Goal: Information Seeking & Learning: Learn about a topic

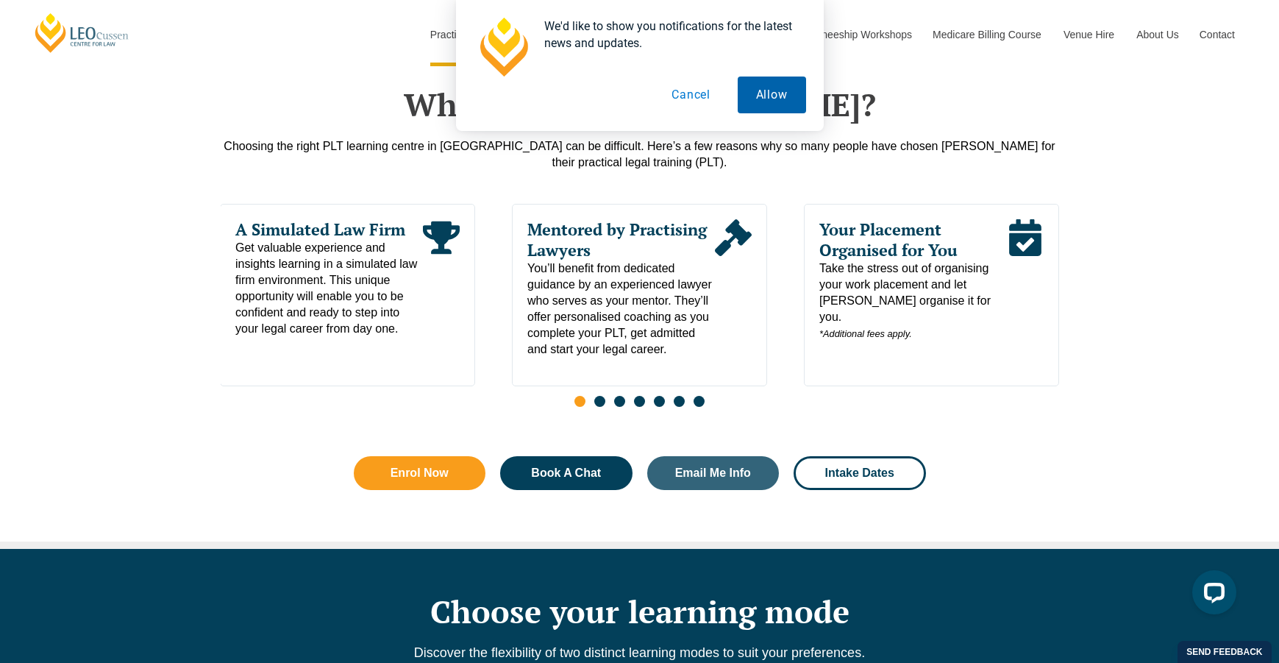
click at [762, 105] on button "Allow" at bounding box center [772, 95] width 68 height 37
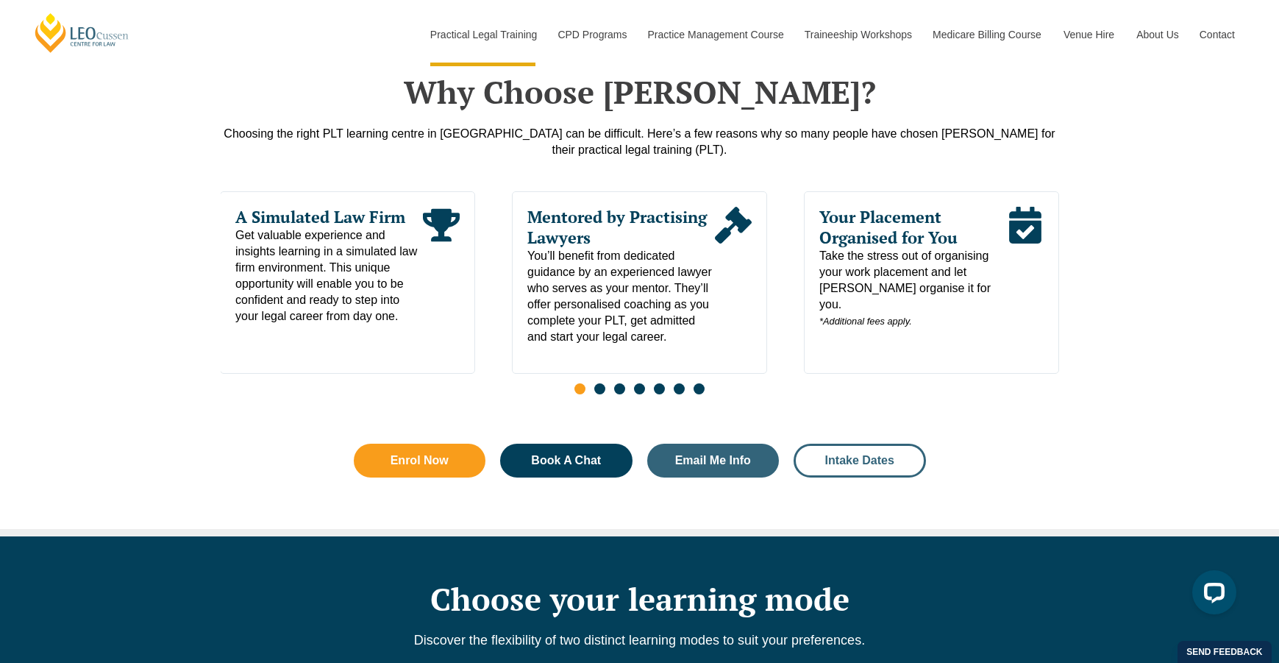
click at [839, 466] on span "Intake Dates" at bounding box center [860, 461] width 69 height 12
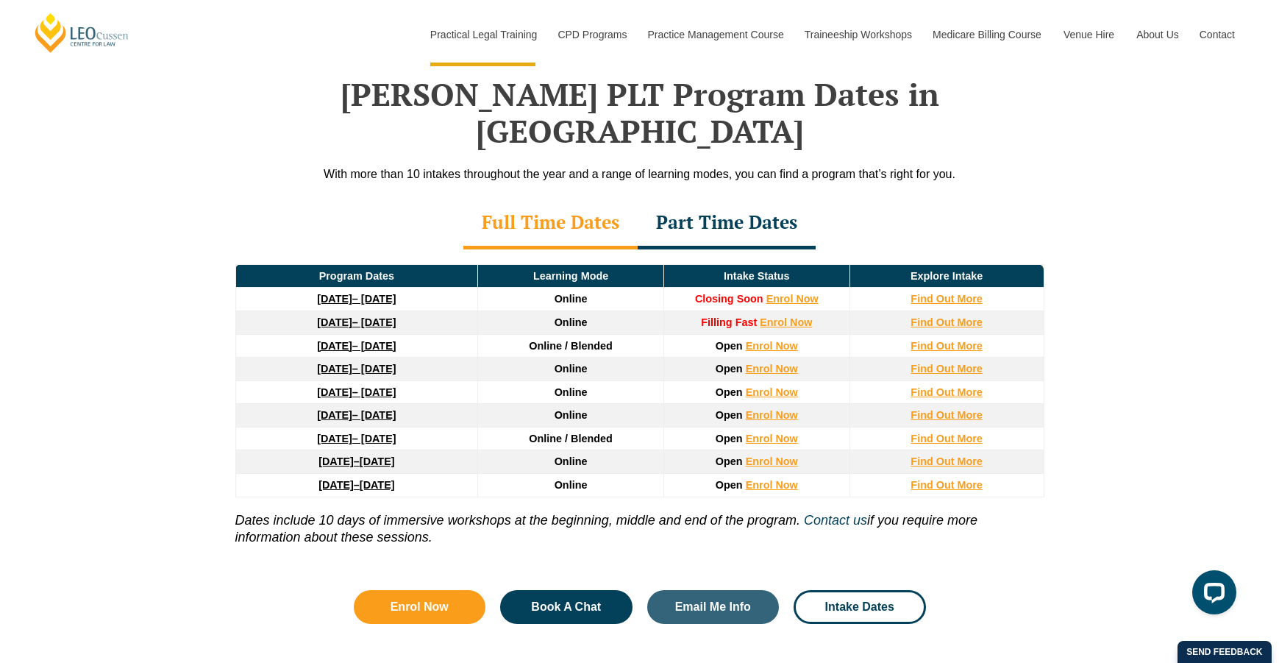
scroll to position [1913, 0]
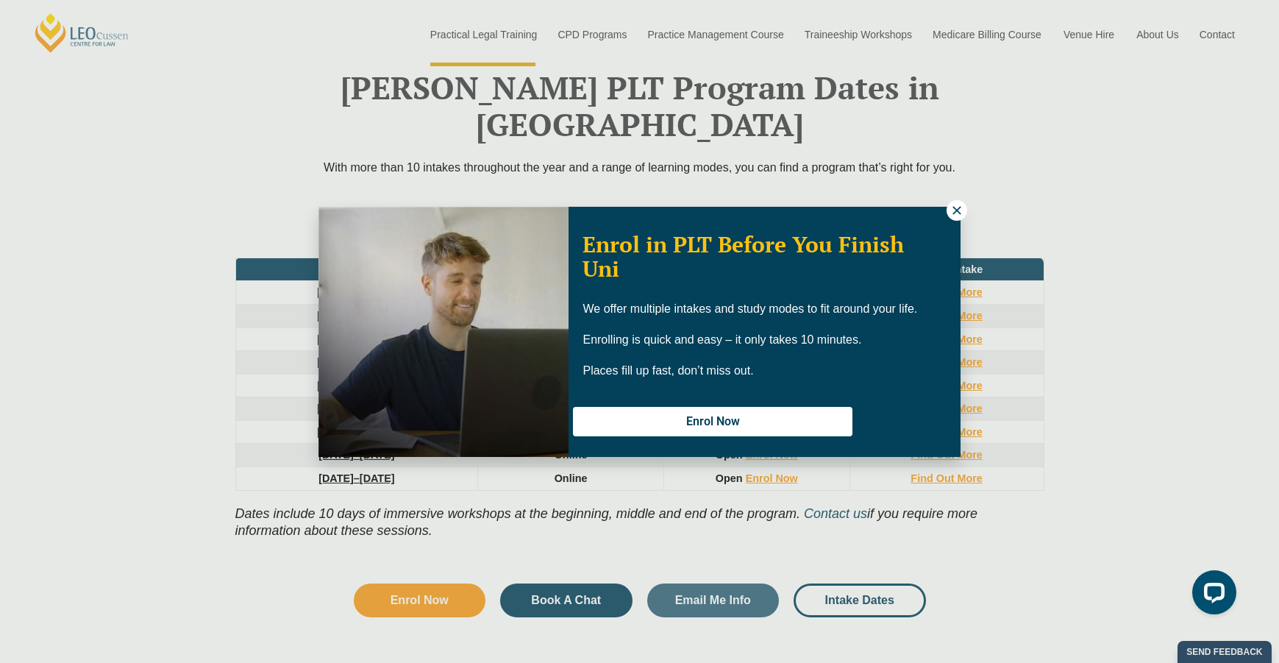
drag, startPoint x: 958, startPoint y: 206, endPoint x: 945, endPoint y: 211, distance: 14.2
click at [958, 206] on icon at bounding box center [957, 210] width 13 height 13
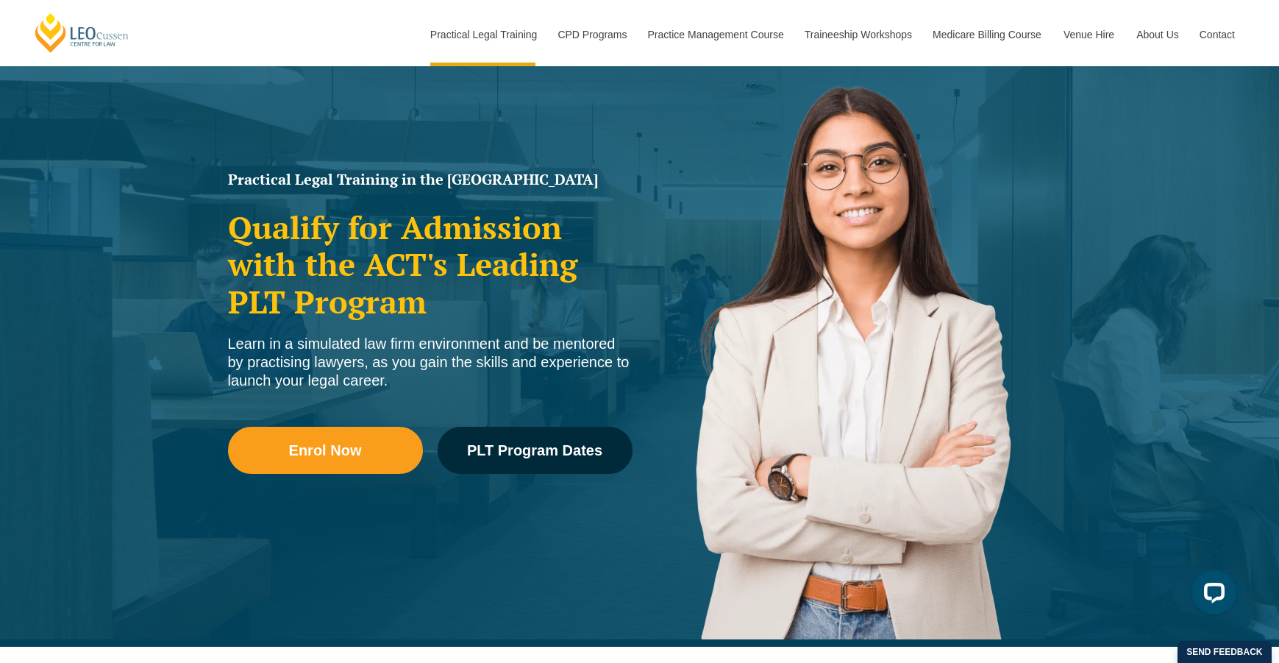
scroll to position [0, 0]
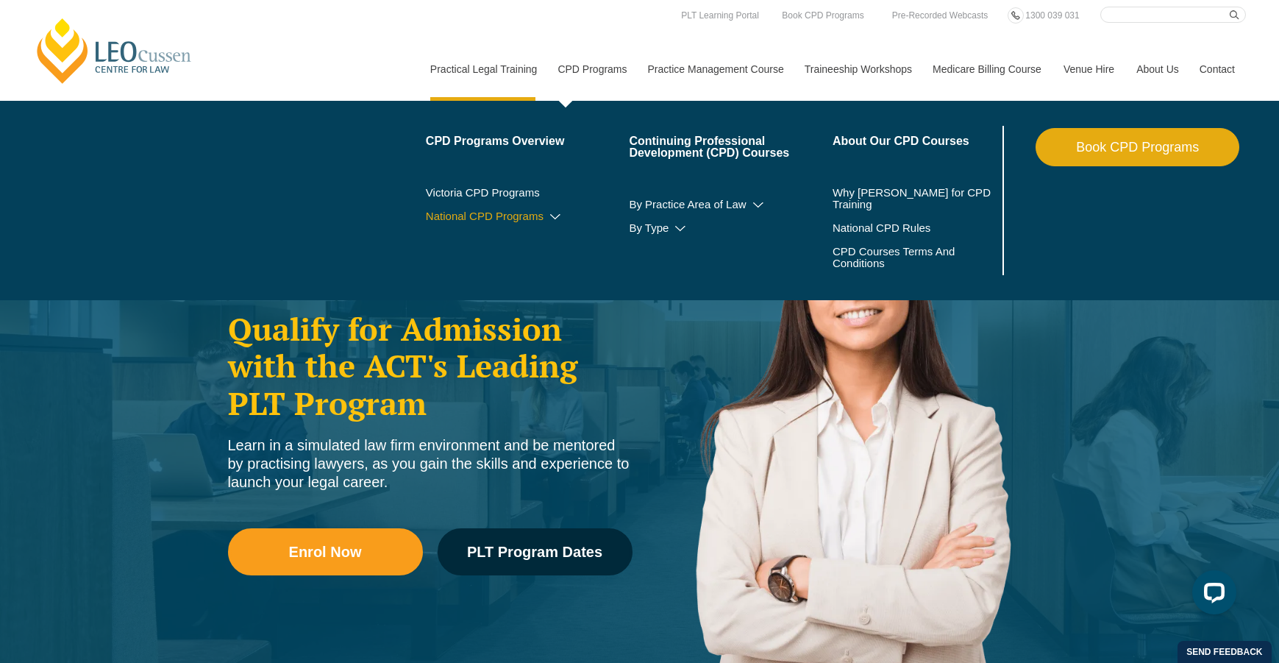
click at [548, 213] on icon at bounding box center [555, 217] width 15 height 10
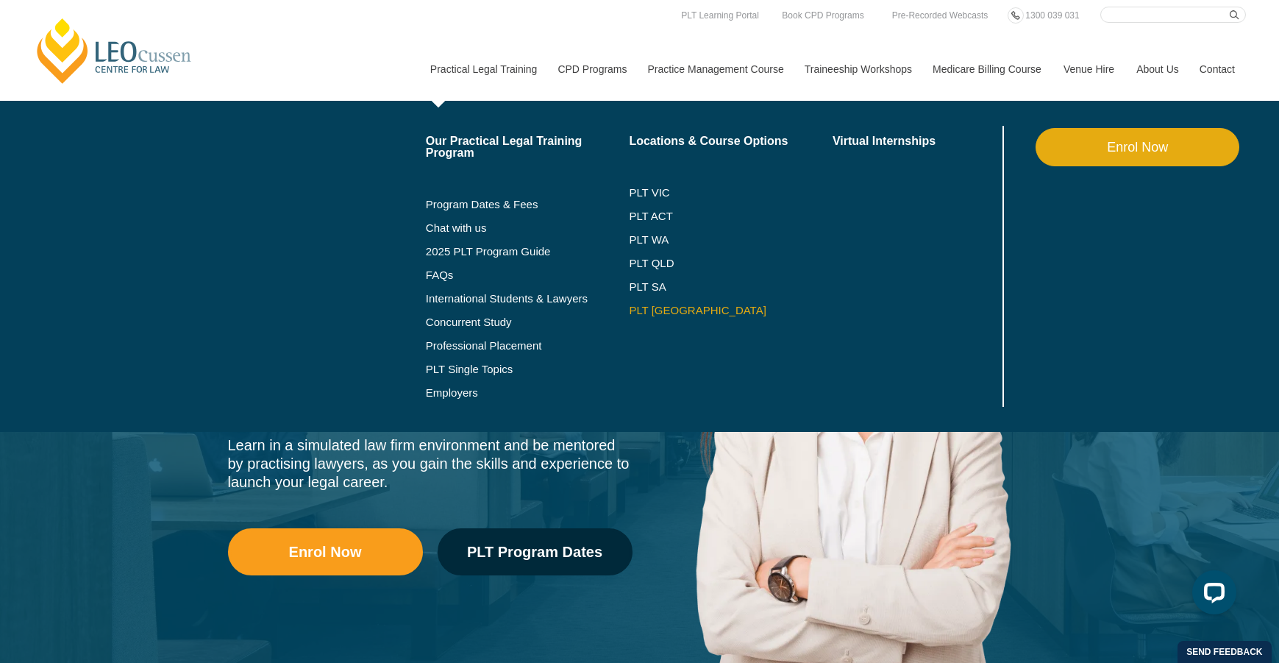
click at [640, 310] on link "PLT [GEOGRAPHIC_DATA]" at bounding box center [731, 311] width 204 height 12
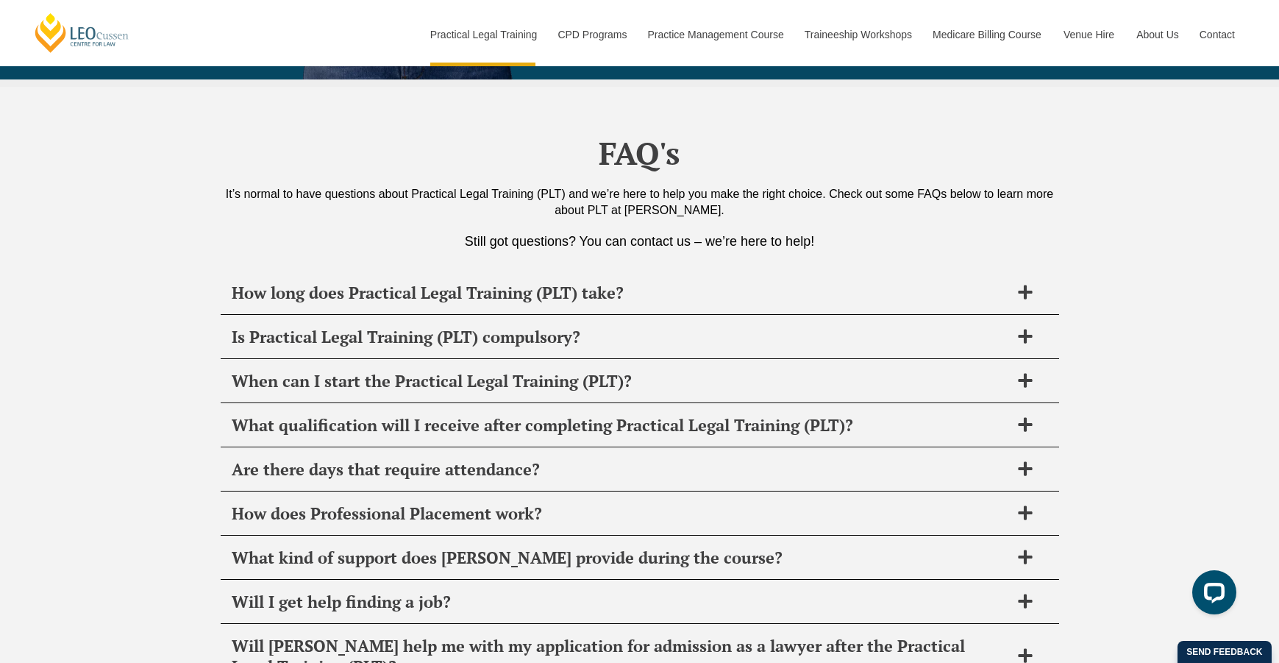
scroll to position [7124, 0]
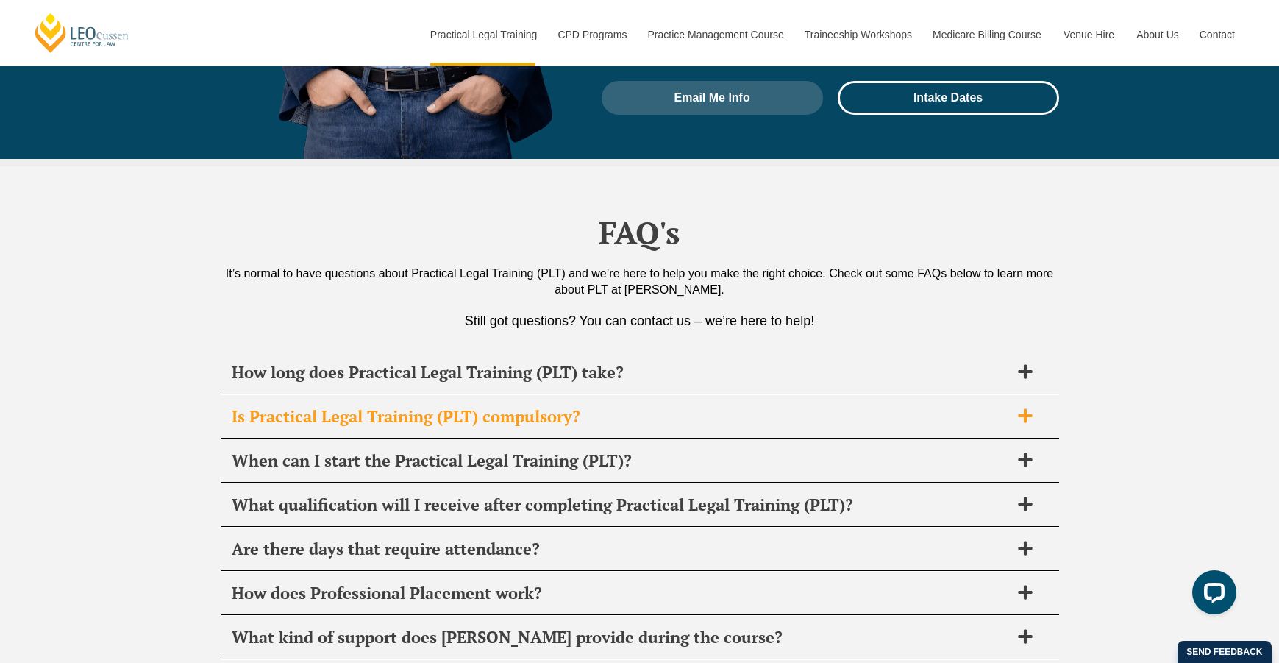
click at [557, 406] on h2 "Is Practical Legal Training (PLT) compulsory?" at bounding box center [621, 416] width 778 height 21
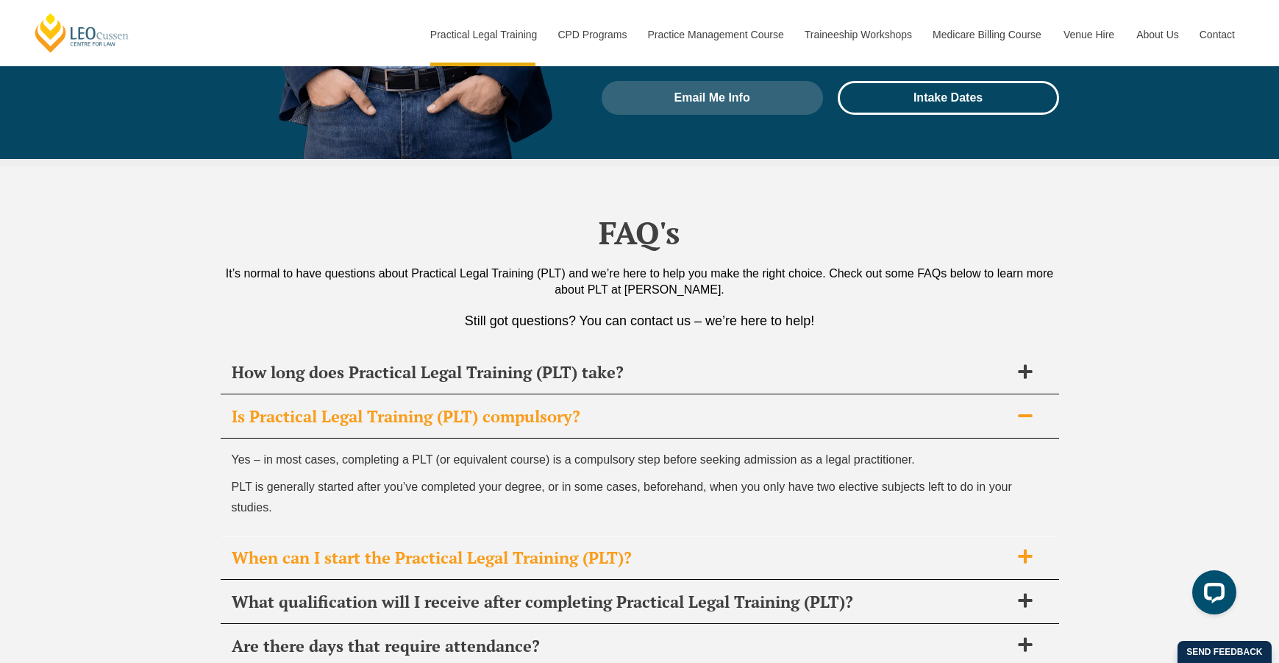
click at [471, 547] on h2 "When can I start the Practical Legal Training (PLT)?" at bounding box center [621, 557] width 778 height 21
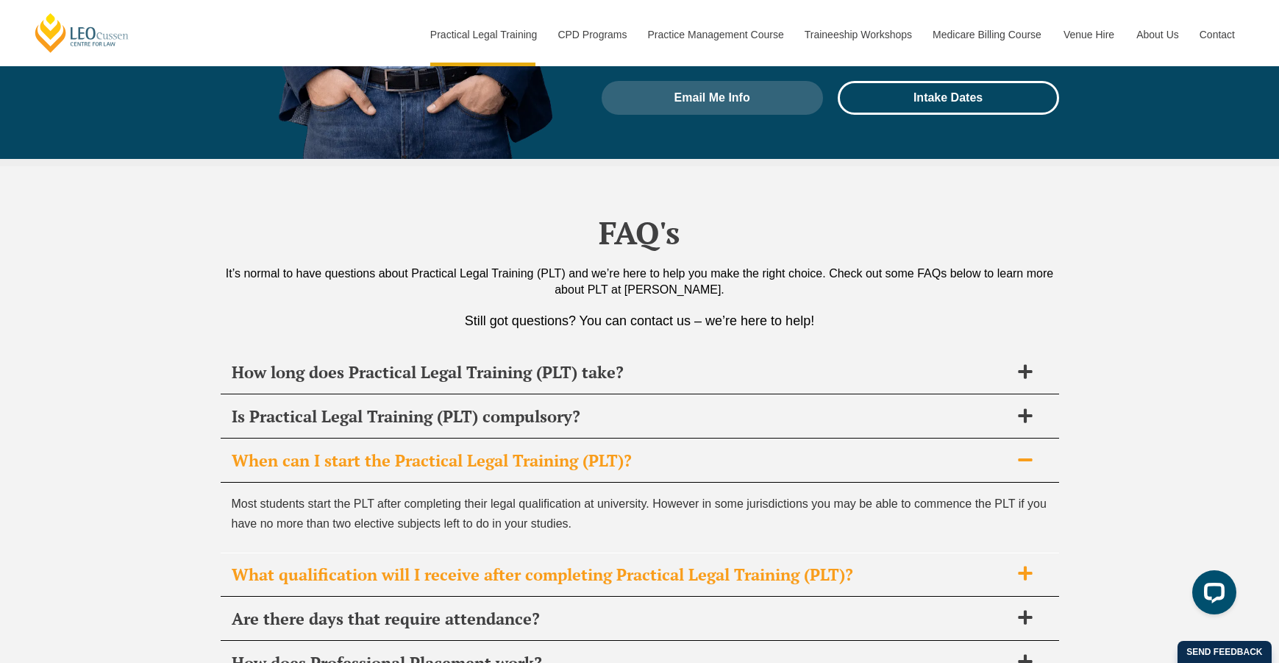
click at [475, 564] on h2 "What qualification will I receive after completing Practical Legal Training (PL…" at bounding box center [621, 574] width 778 height 21
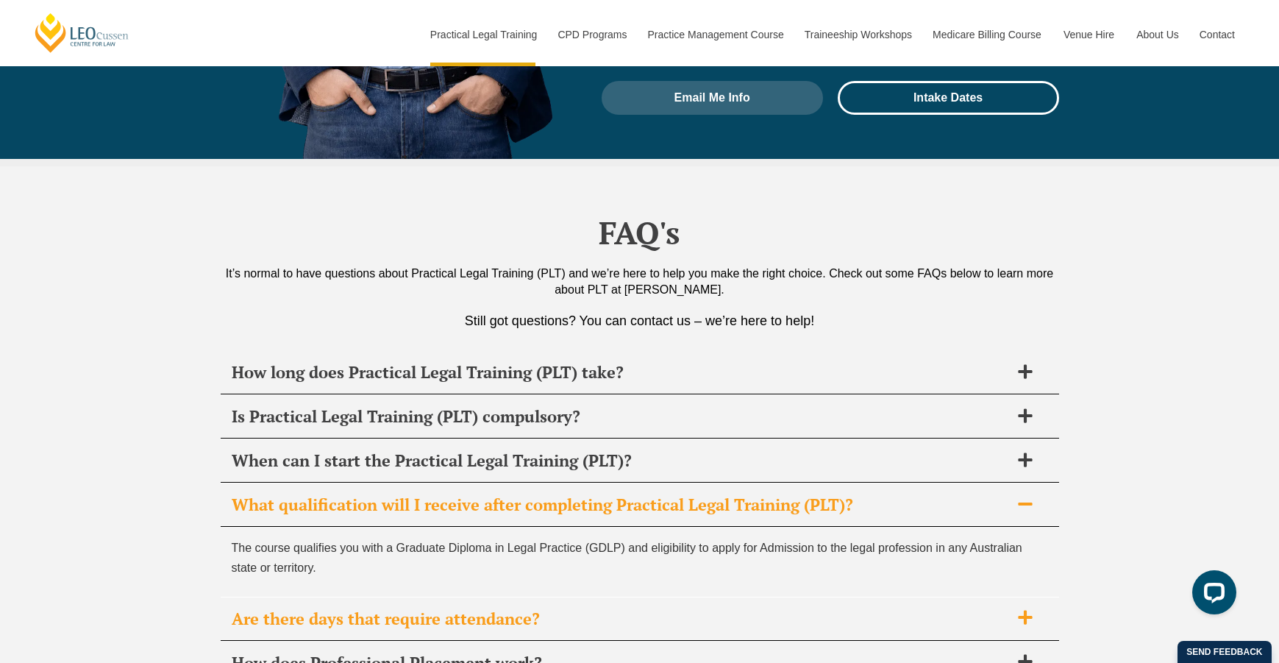
click at [448, 597] on div "Are there days that require attendance?" at bounding box center [640, 618] width 839 height 43
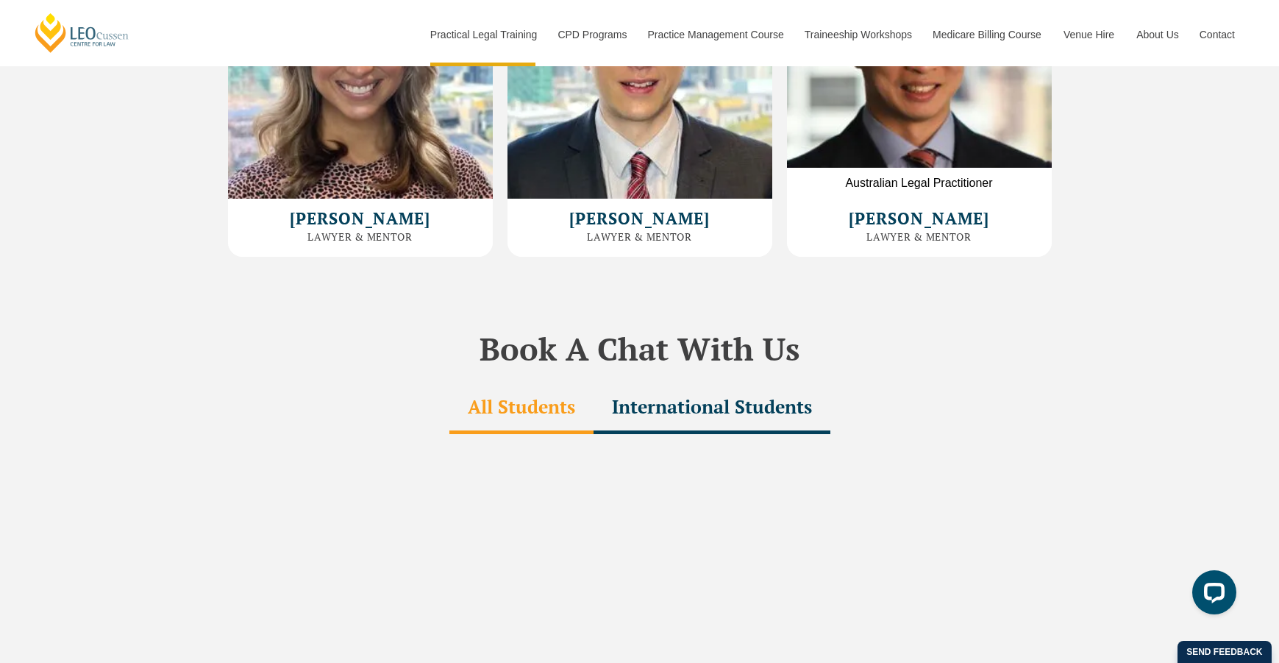
scroll to position [4393, 0]
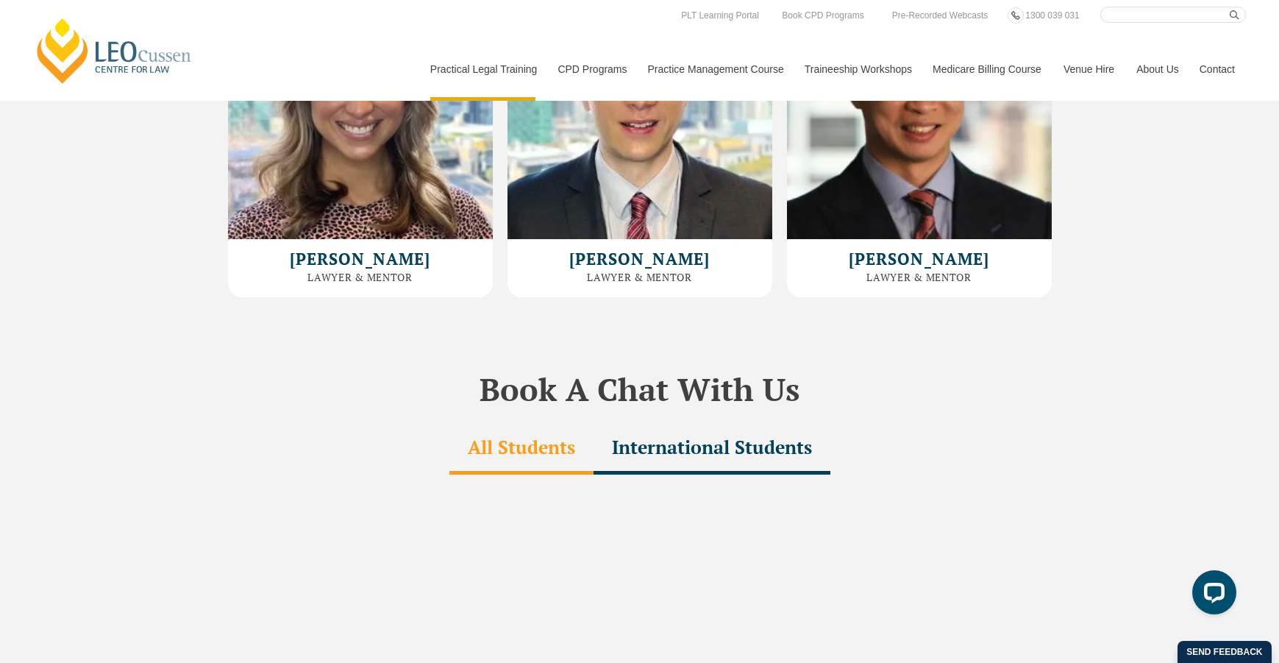
click at [1210, 64] on link "Contact" at bounding box center [1217, 69] width 57 height 63
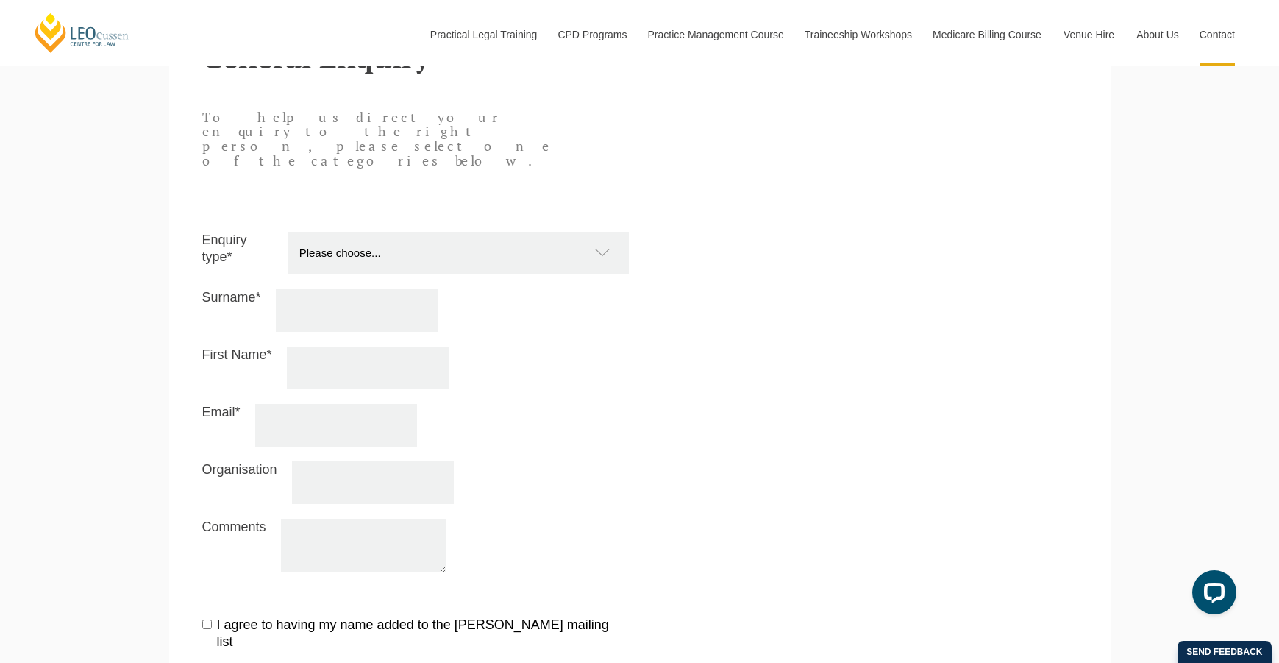
scroll to position [1715, 0]
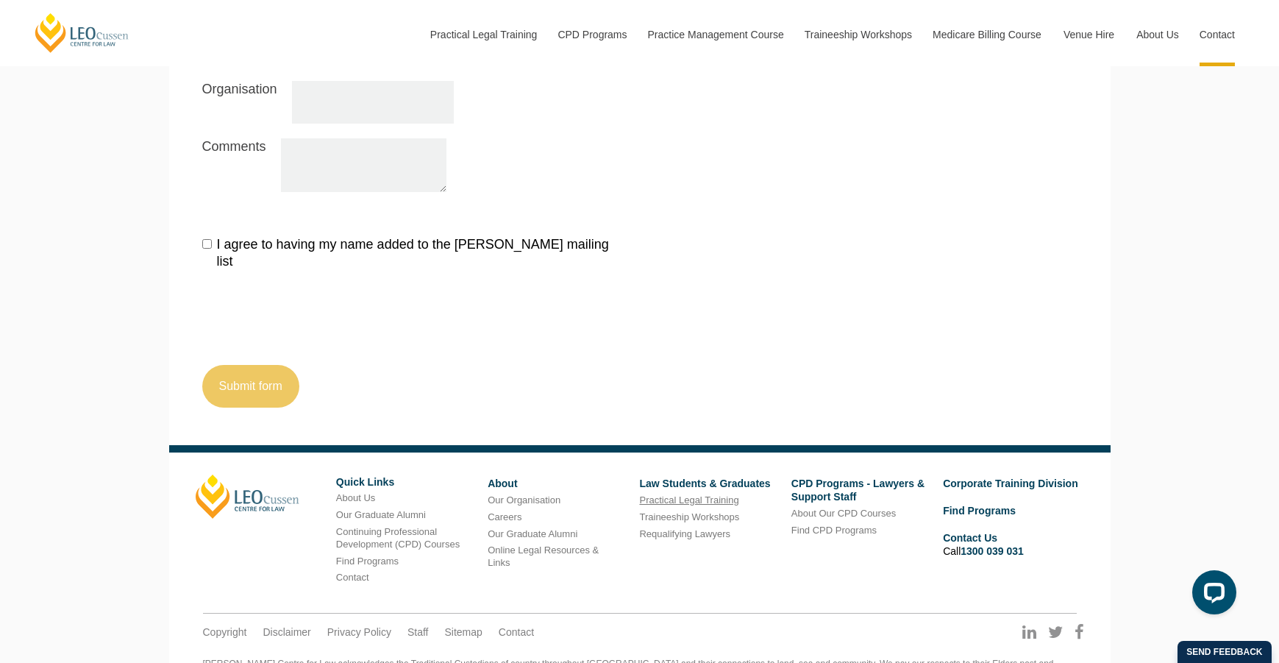
click at [705, 494] on link "Practical Legal Training" at bounding box center [688, 499] width 99 height 11
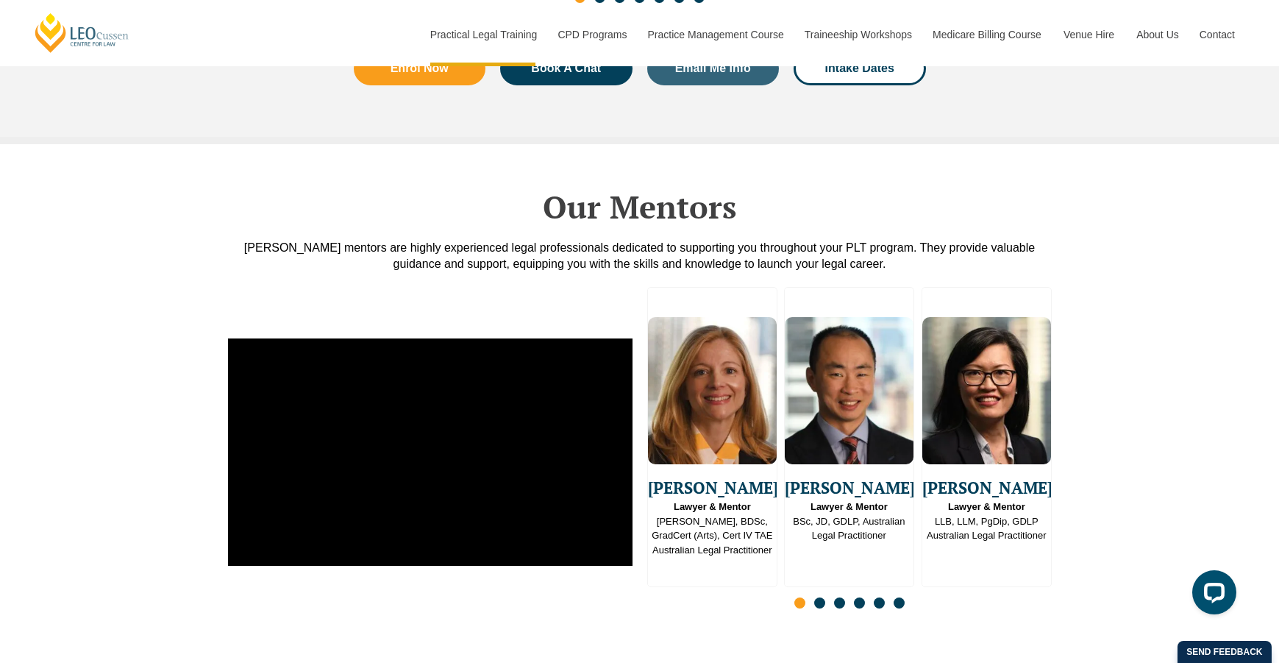
scroll to position [3575, 0]
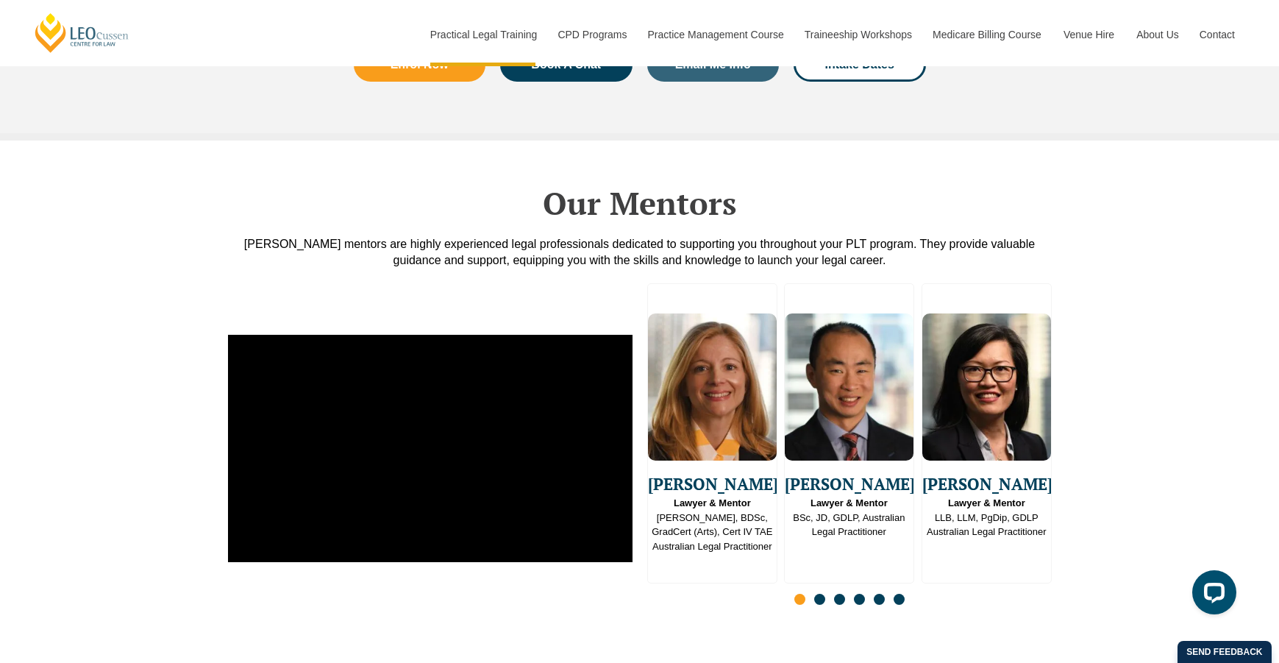
click at [814, 594] on span "Go to slide 2" at bounding box center [819, 599] width 11 height 11
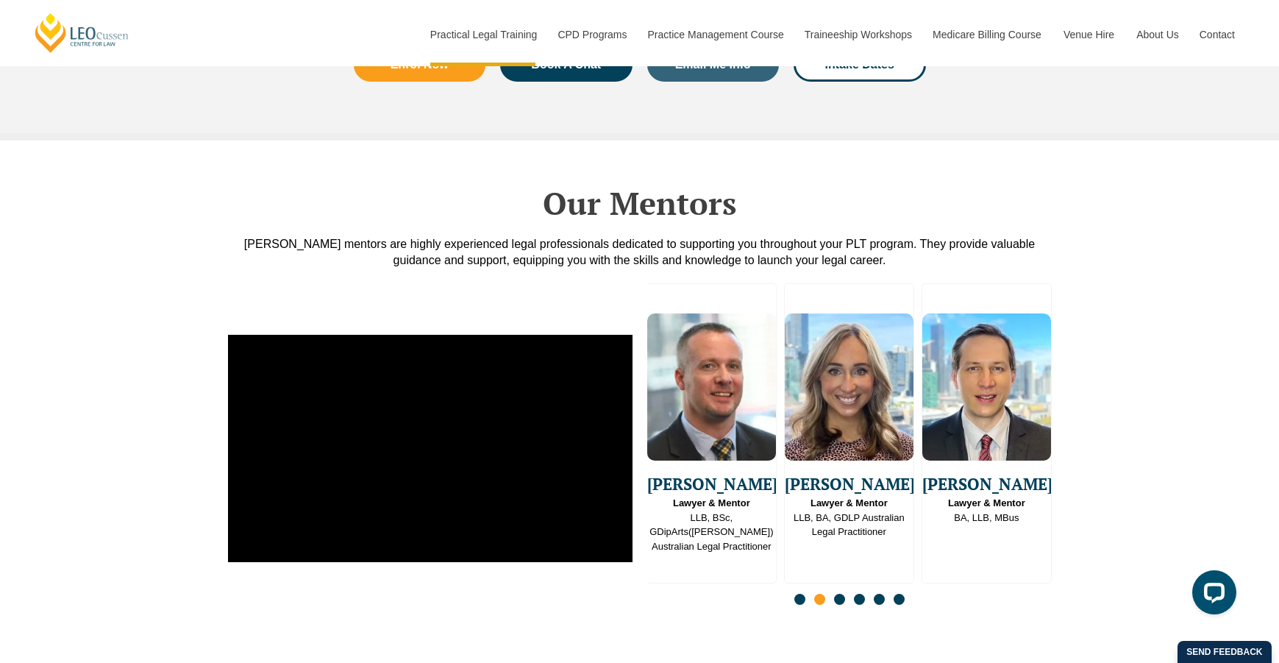
click at [849, 592] on div "Slides" at bounding box center [849, 600] width 405 height 17
click at [852, 592] on div "Slides" at bounding box center [849, 600] width 405 height 17
click at [853, 592] on div "Slides" at bounding box center [849, 600] width 405 height 17
click at [852, 592] on div "Slides" at bounding box center [849, 600] width 405 height 17
click at [801, 594] on span "Go to slide 1" at bounding box center [800, 599] width 11 height 11
